Goal: Complete application form

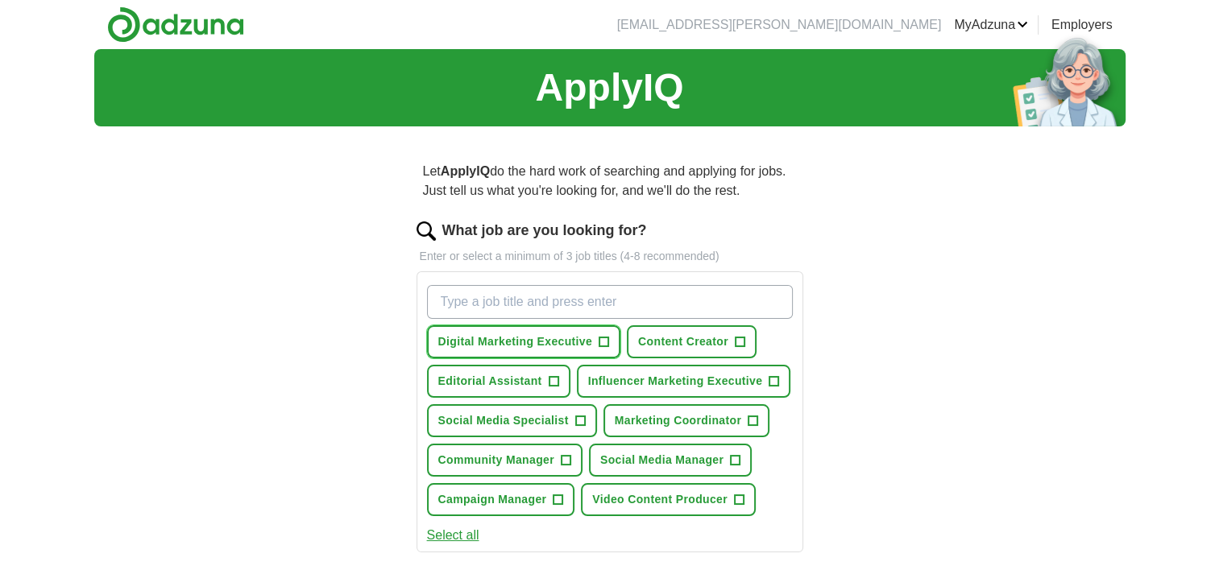
click at [603, 341] on span "+" at bounding box center [604, 342] width 10 height 13
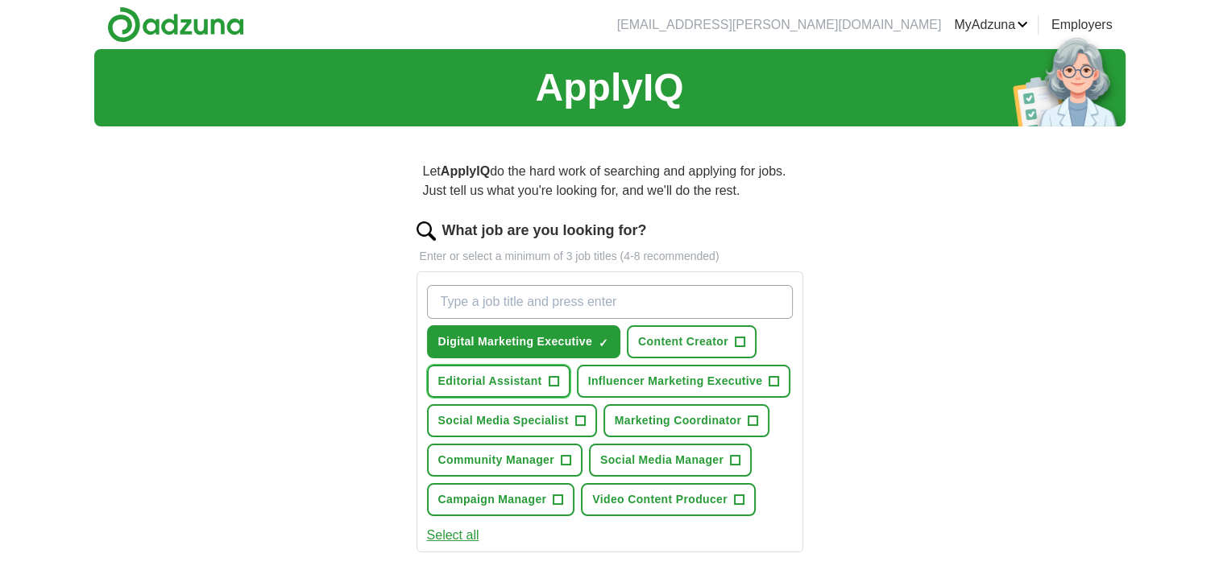
click at [553, 379] on span "+" at bounding box center [554, 381] width 10 height 13
click at [565, 454] on span "+" at bounding box center [566, 460] width 10 height 13
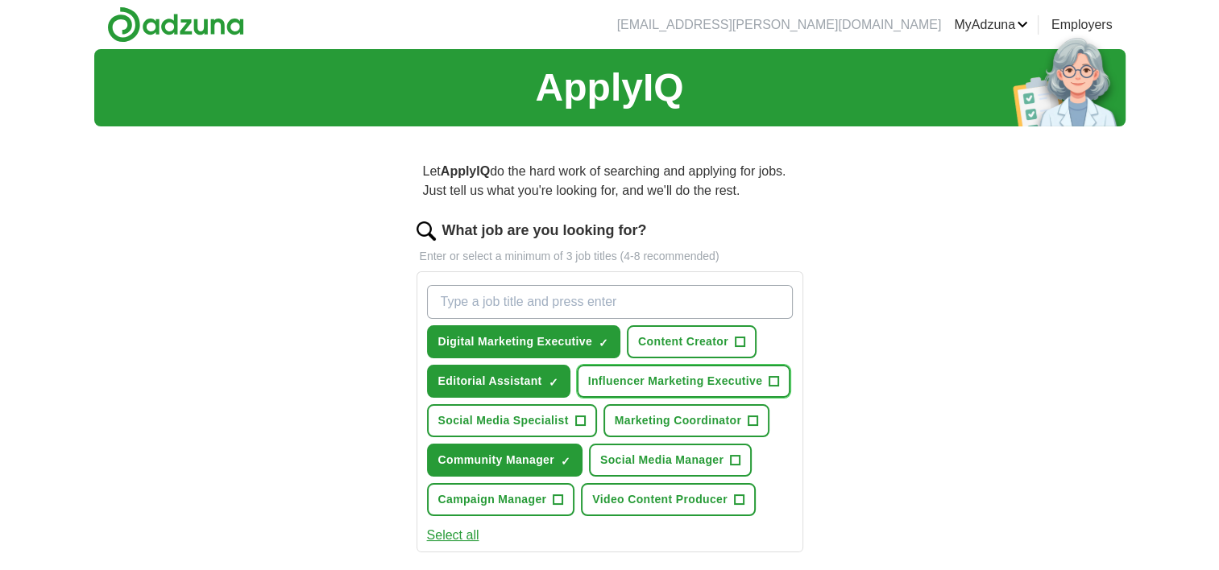
click at [773, 377] on span "+" at bounding box center [774, 381] width 10 height 13
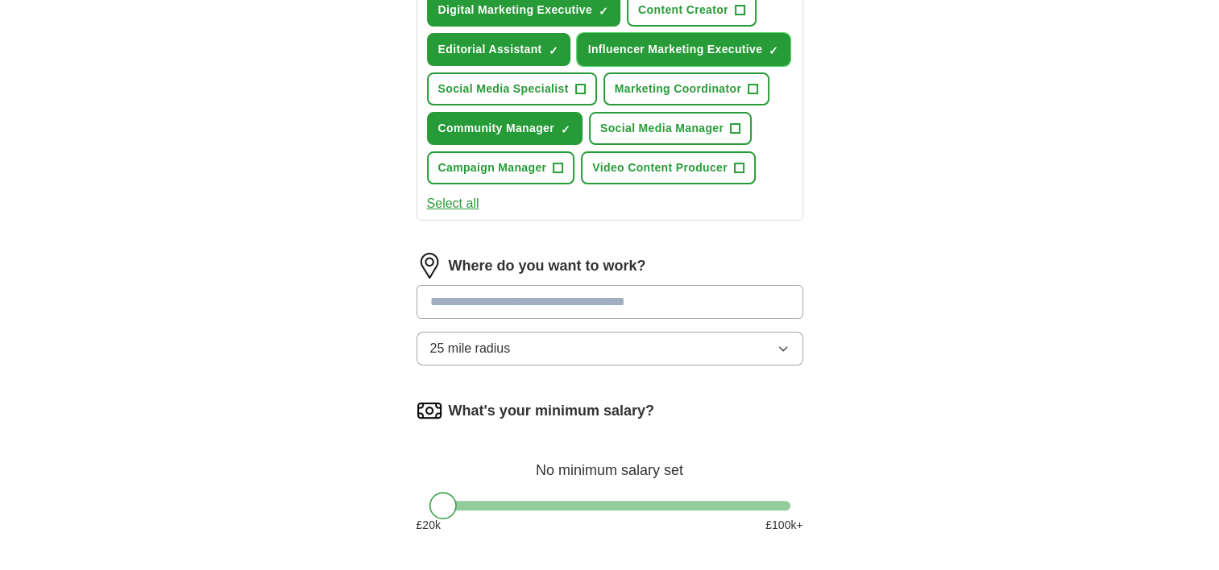
scroll to position [334, 0]
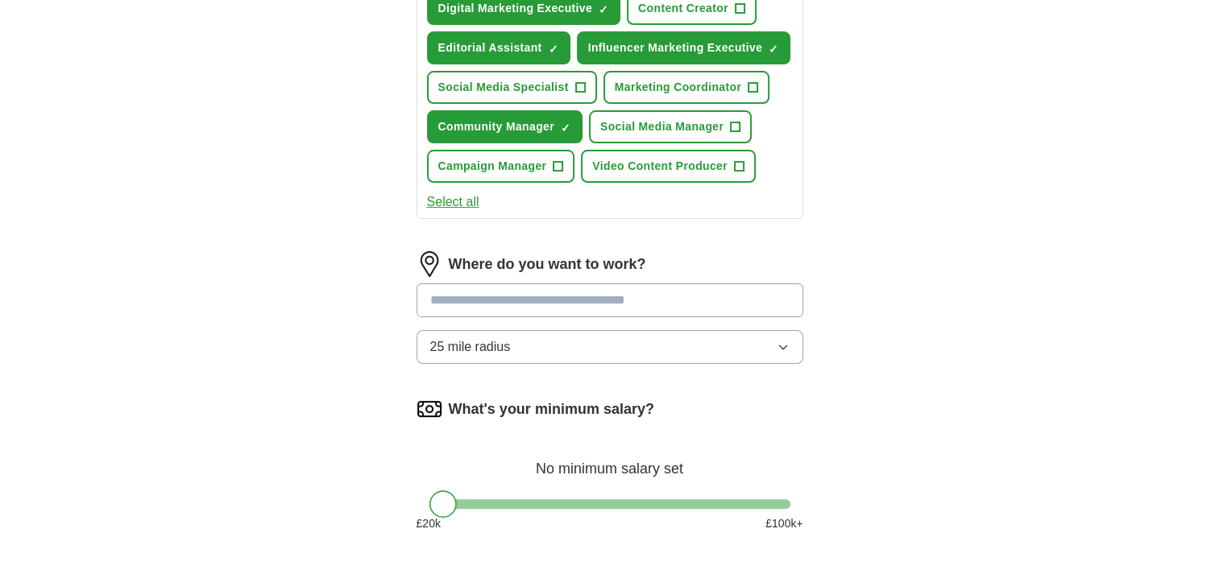
click at [584, 300] on input at bounding box center [610, 301] width 387 height 34
type input "***"
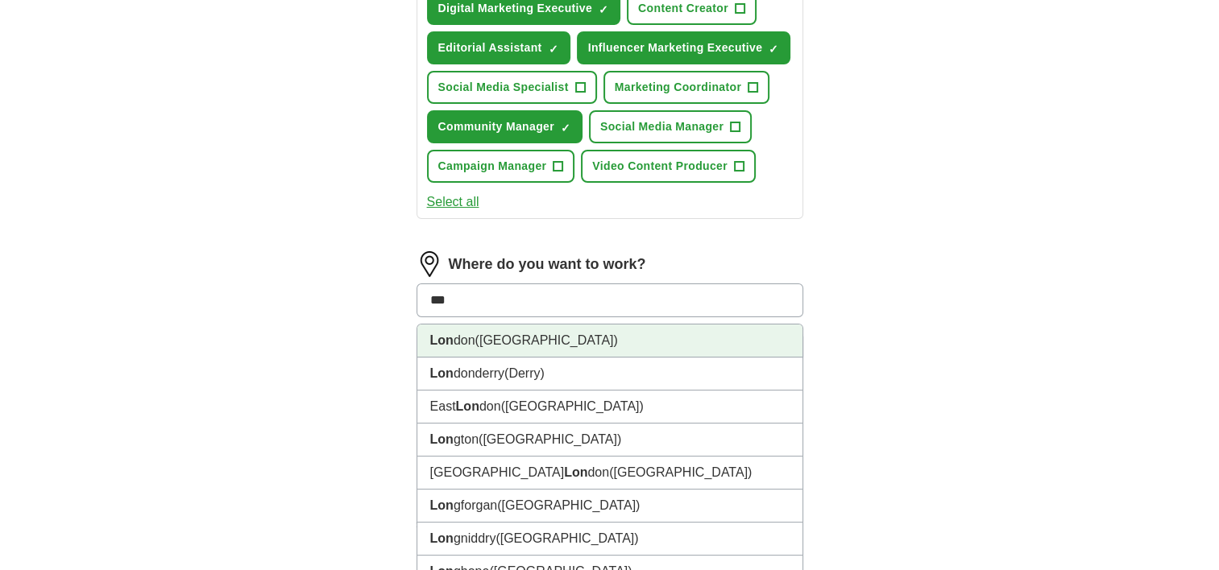
click at [577, 342] on li "Lon don ([GEOGRAPHIC_DATA])" at bounding box center [609, 341] width 385 height 33
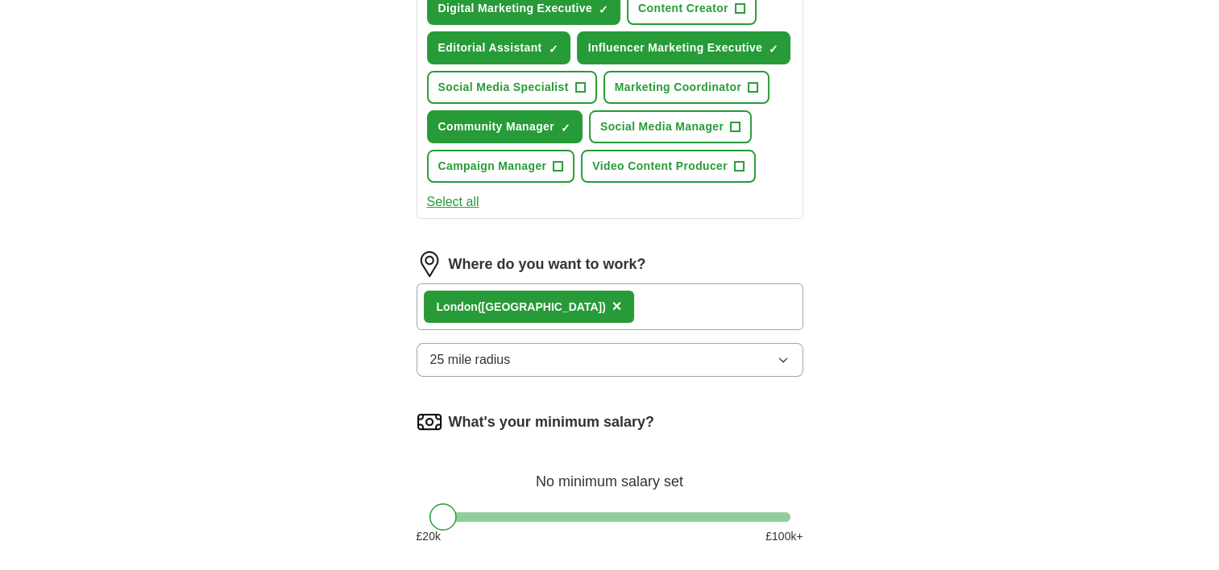
click at [582, 288] on div "Lon don ([GEOGRAPHIC_DATA]) ×" at bounding box center [610, 307] width 387 height 47
click at [584, 298] on div "Lon don ([GEOGRAPHIC_DATA]) ×" at bounding box center [610, 307] width 387 height 47
click at [593, 311] on div "Lon don ([GEOGRAPHIC_DATA]) ×" at bounding box center [610, 307] width 387 height 47
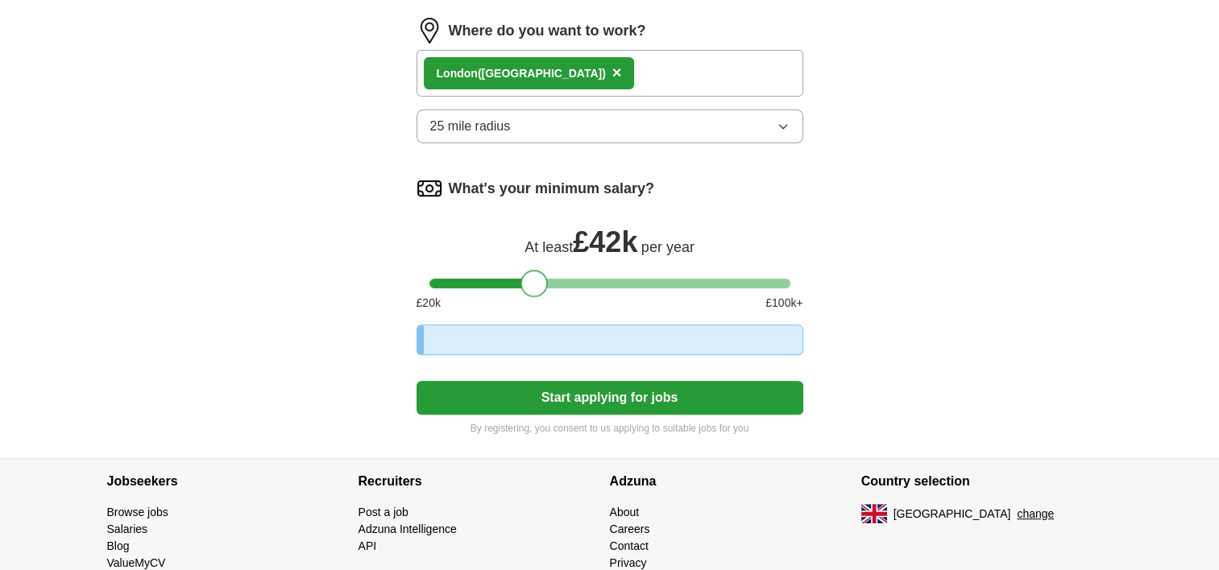
click at [533, 279] on div at bounding box center [609, 284] width 361 height 10
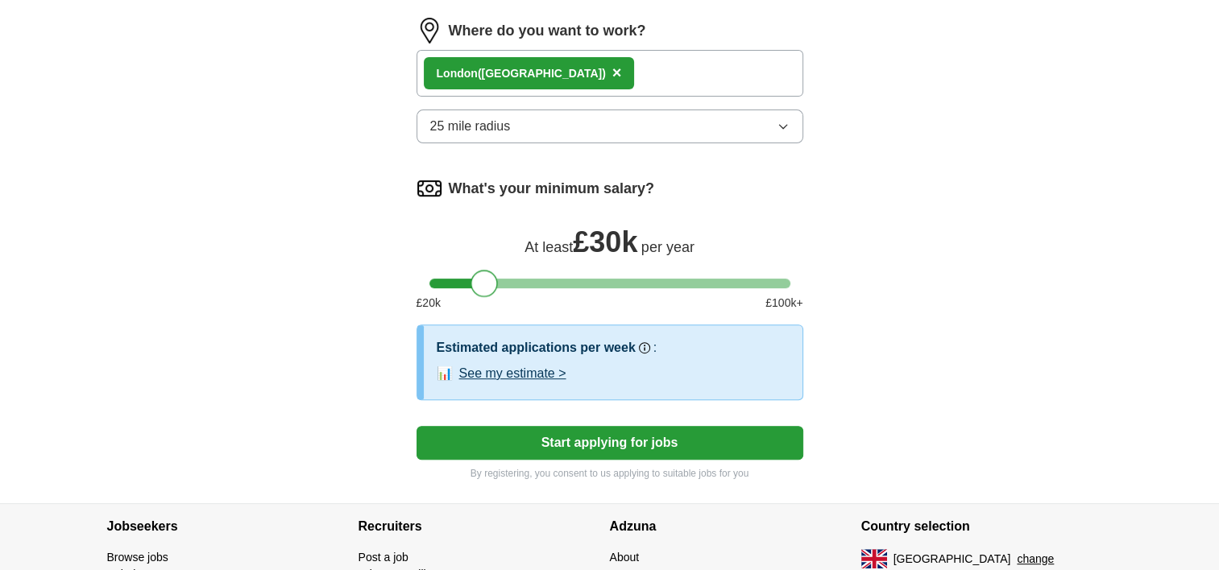
drag, startPoint x: 533, startPoint y: 277, endPoint x: 483, endPoint y: 282, distance: 49.4
click at [483, 282] on div at bounding box center [483, 283] width 27 height 27
click at [590, 434] on button "Start applying for jobs" at bounding box center [610, 443] width 387 height 34
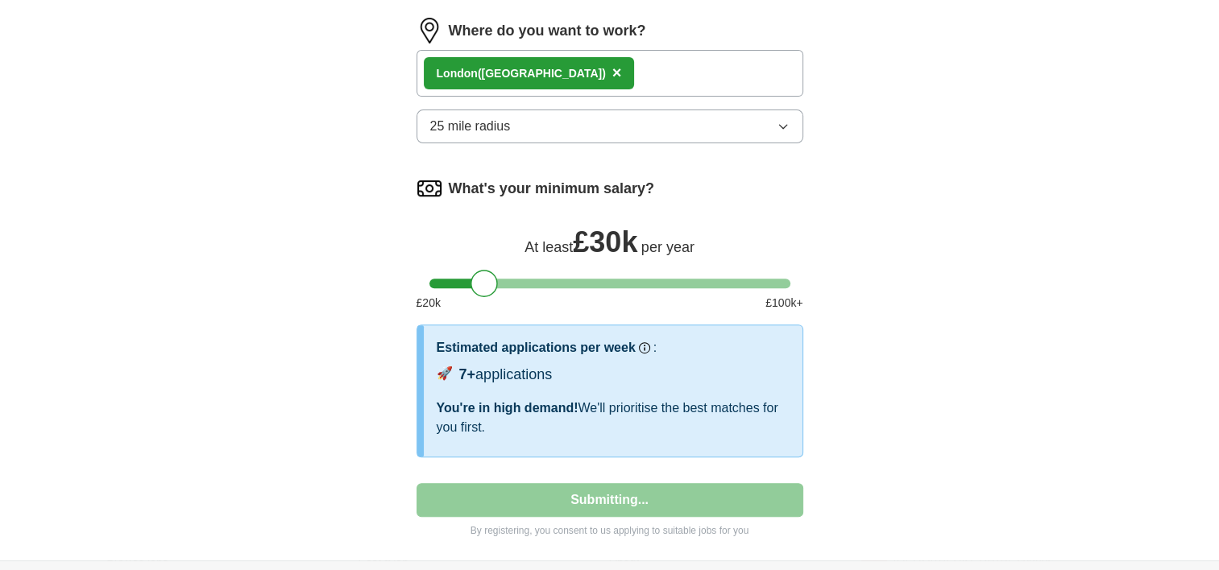
select select "**"
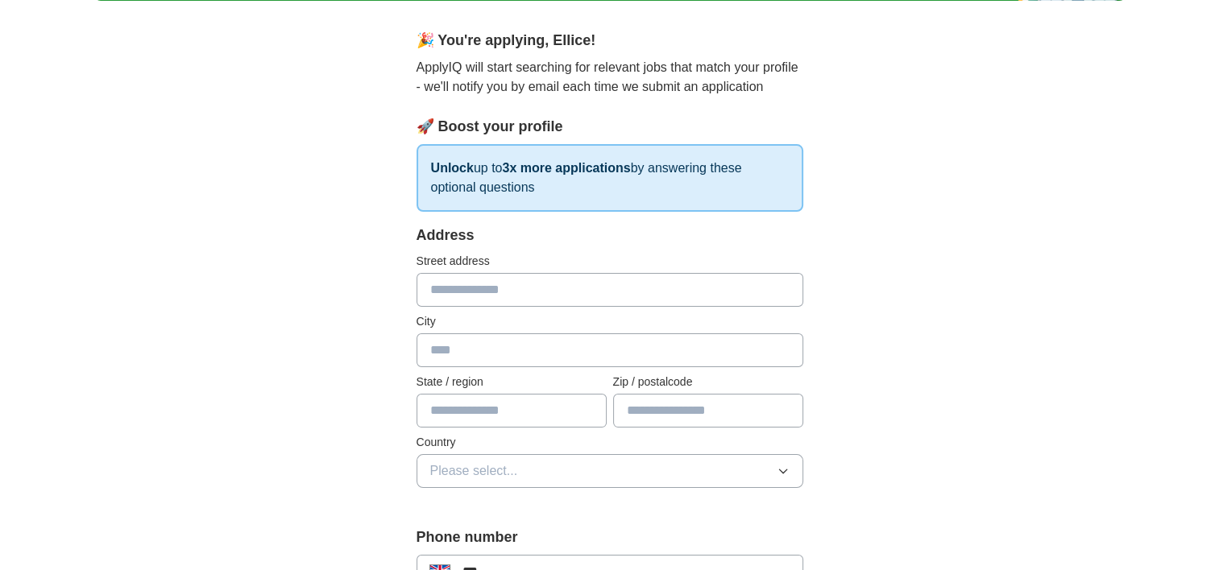
scroll to position [0, 0]
